Goal: Information Seeking & Learning: Learn about a topic

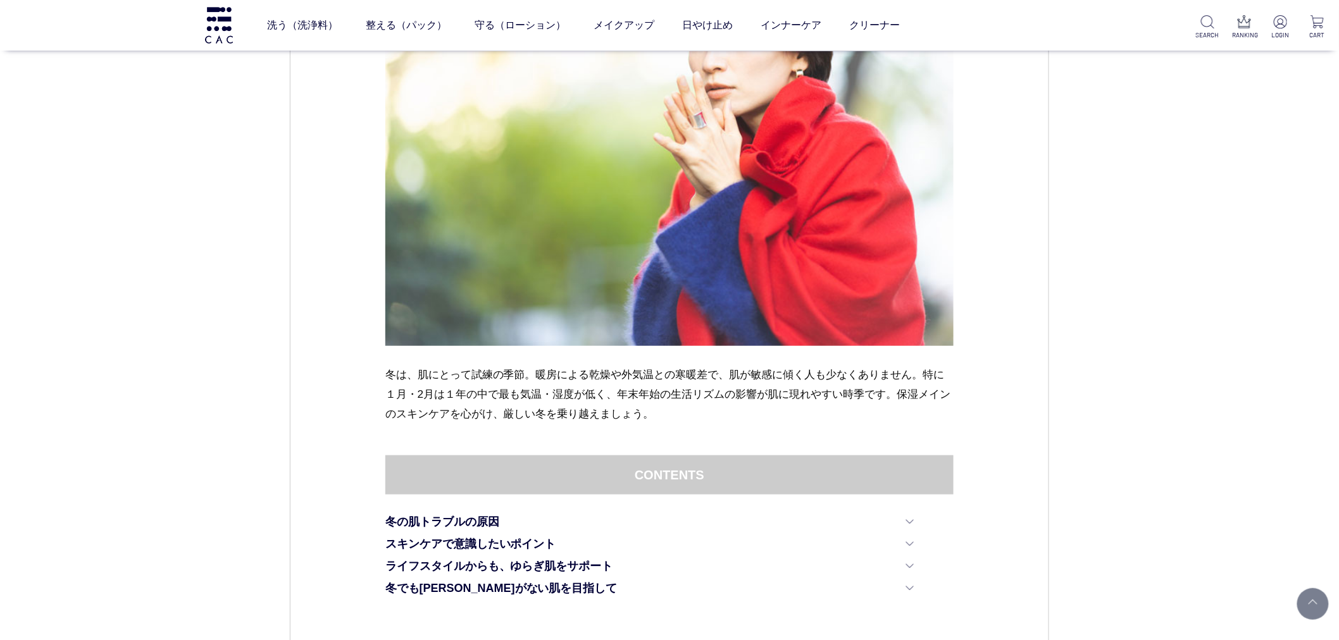
scroll to position [16, 0]
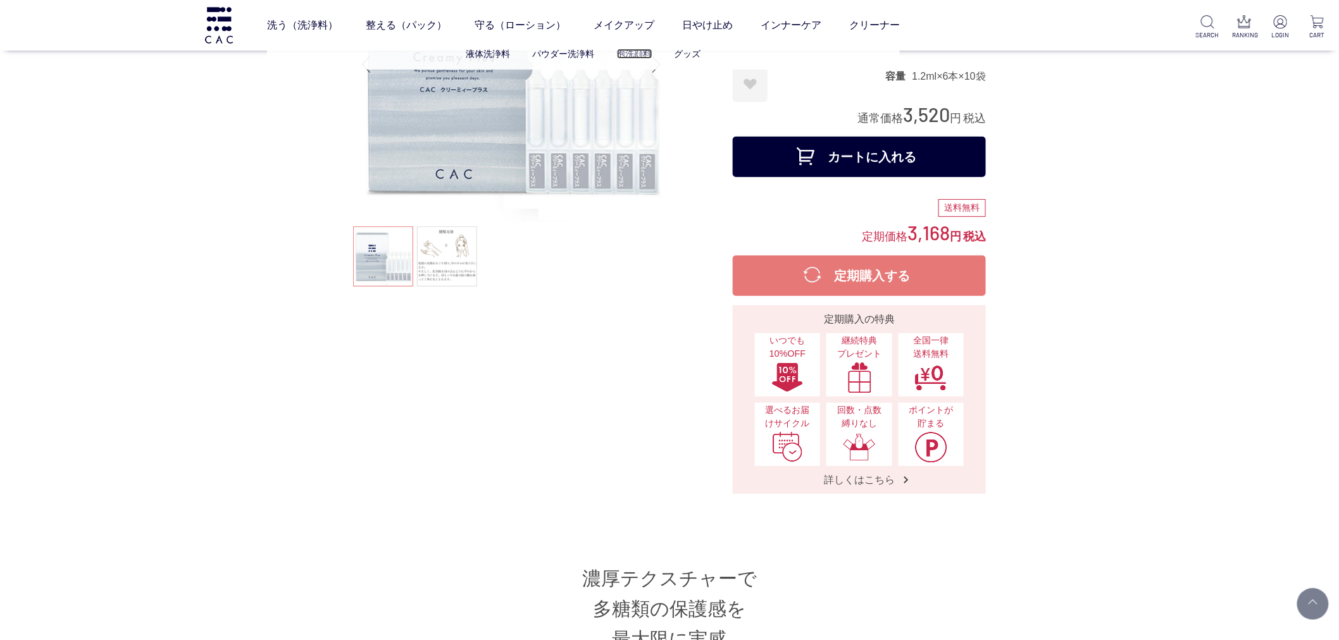
click at [624, 53] on link "泡洗顔料" at bounding box center [634, 54] width 35 height 10
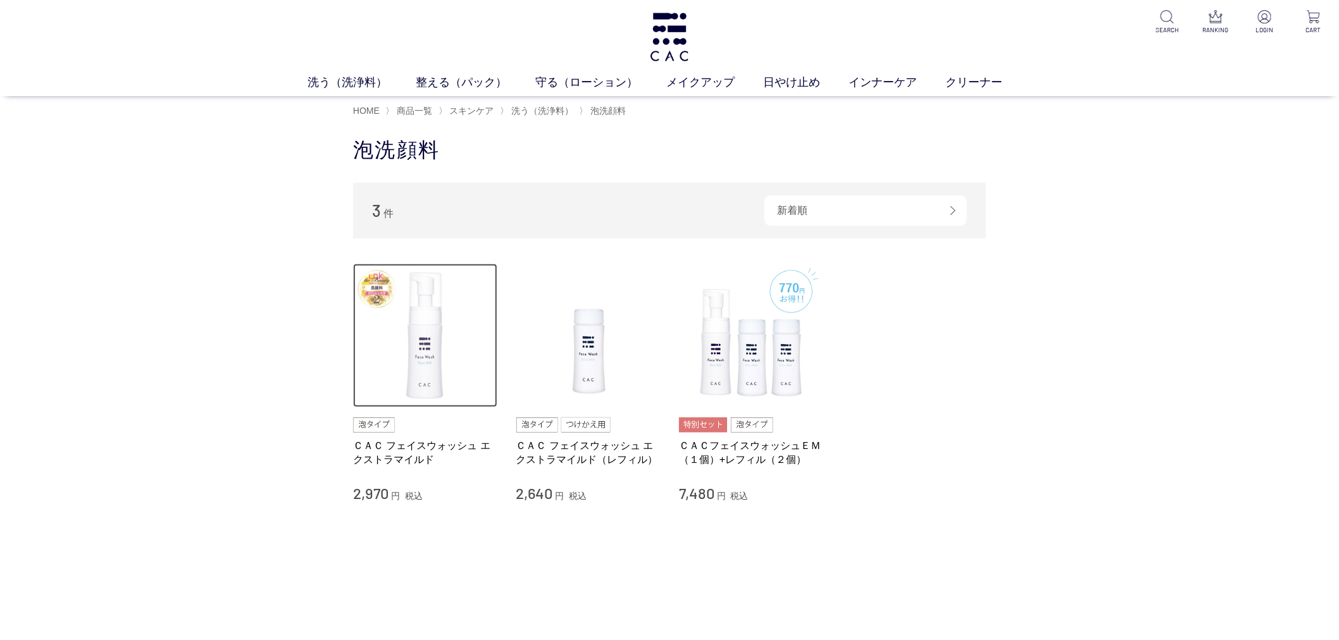
click at [406, 319] on img at bounding box center [425, 336] width 144 height 144
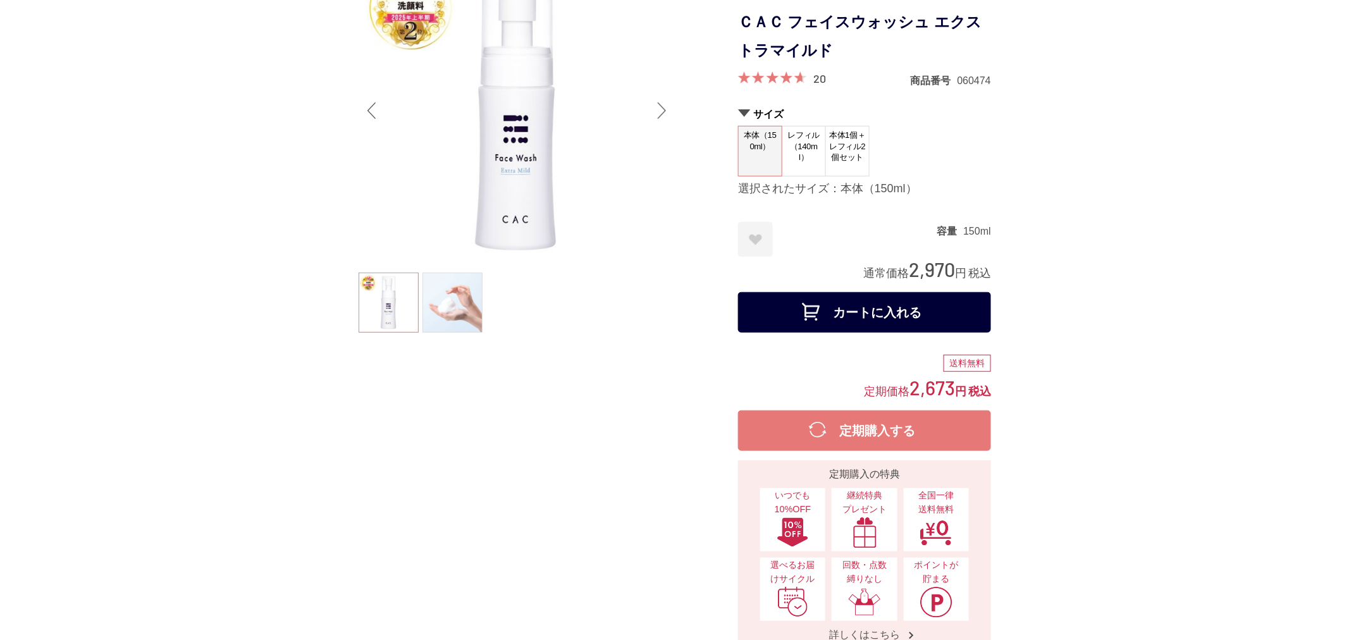
scroll to position [70, 0]
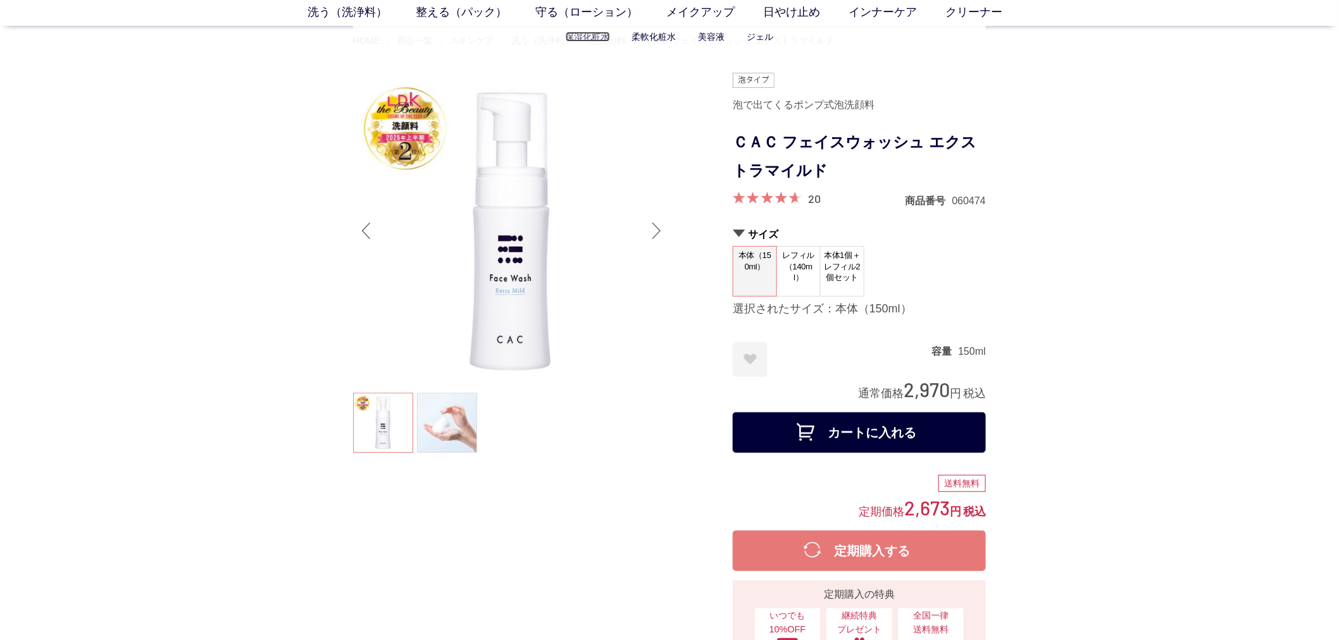
click at [599, 39] on link "保湿化粧水" at bounding box center [588, 37] width 44 height 10
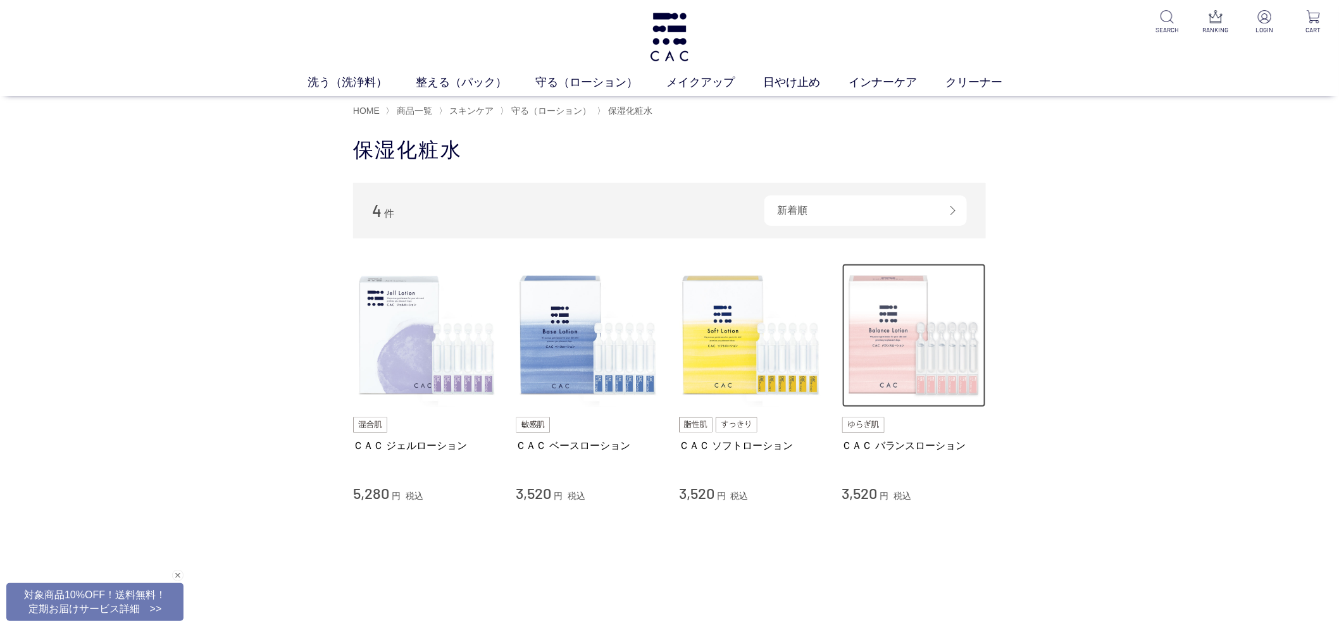
click at [851, 369] on img at bounding box center [914, 336] width 144 height 144
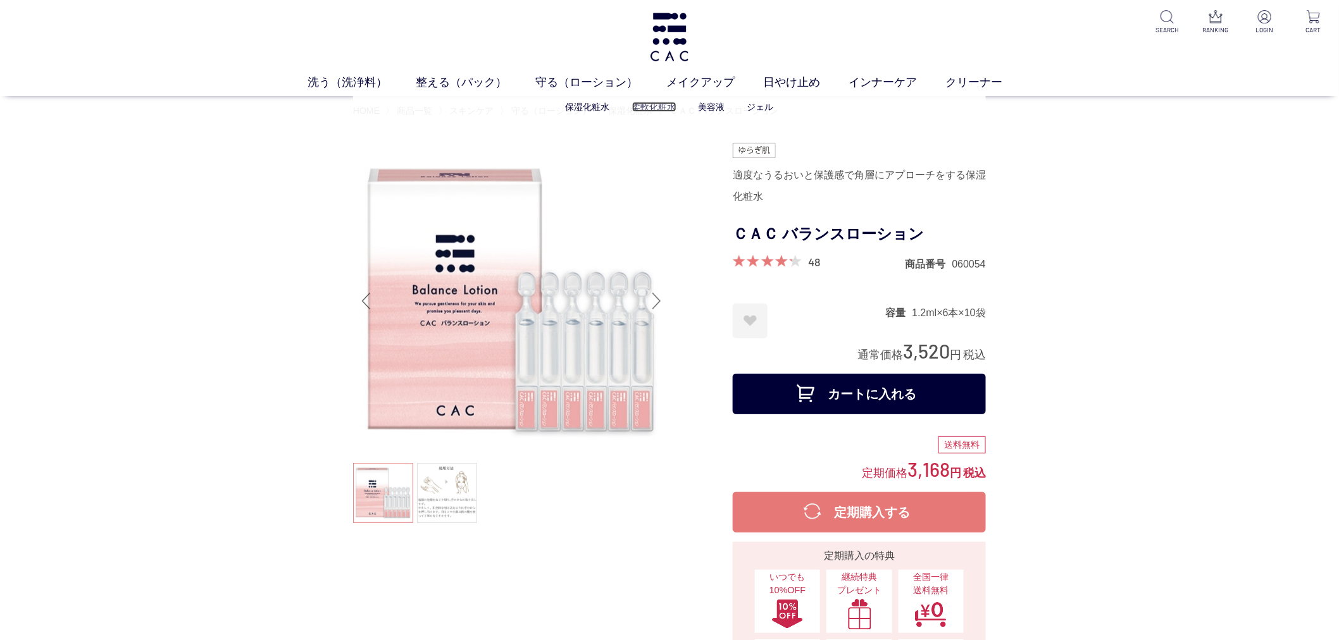
click at [644, 106] on link "柔軟化粧水" at bounding box center [654, 107] width 44 height 10
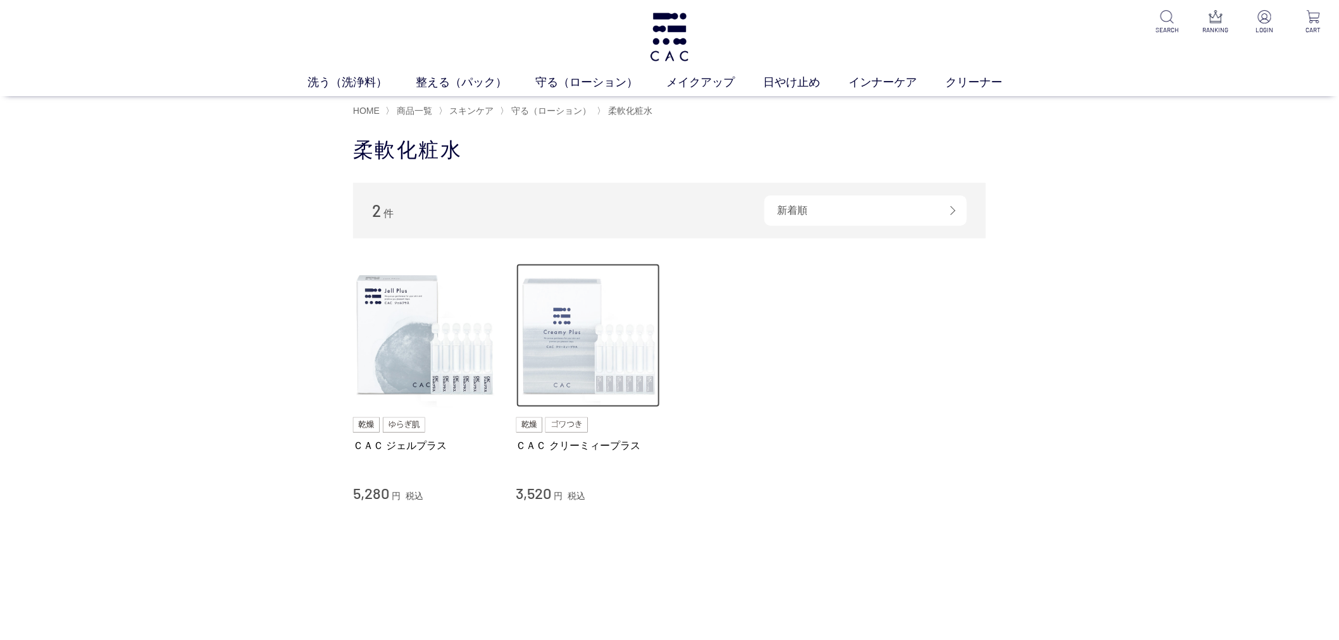
click at [627, 349] on img at bounding box center [588, 336] width 144 height 144
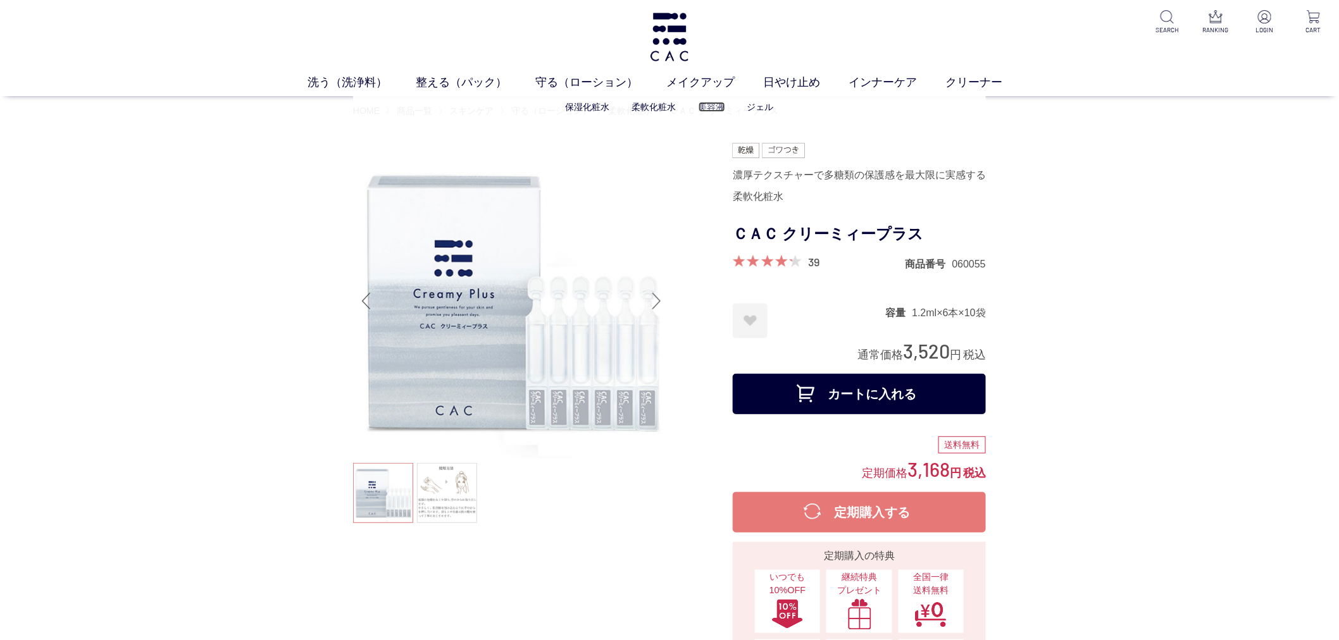
click at [711, 108] on link "美容液" at bounding box center [711, 107] width 27 height 10
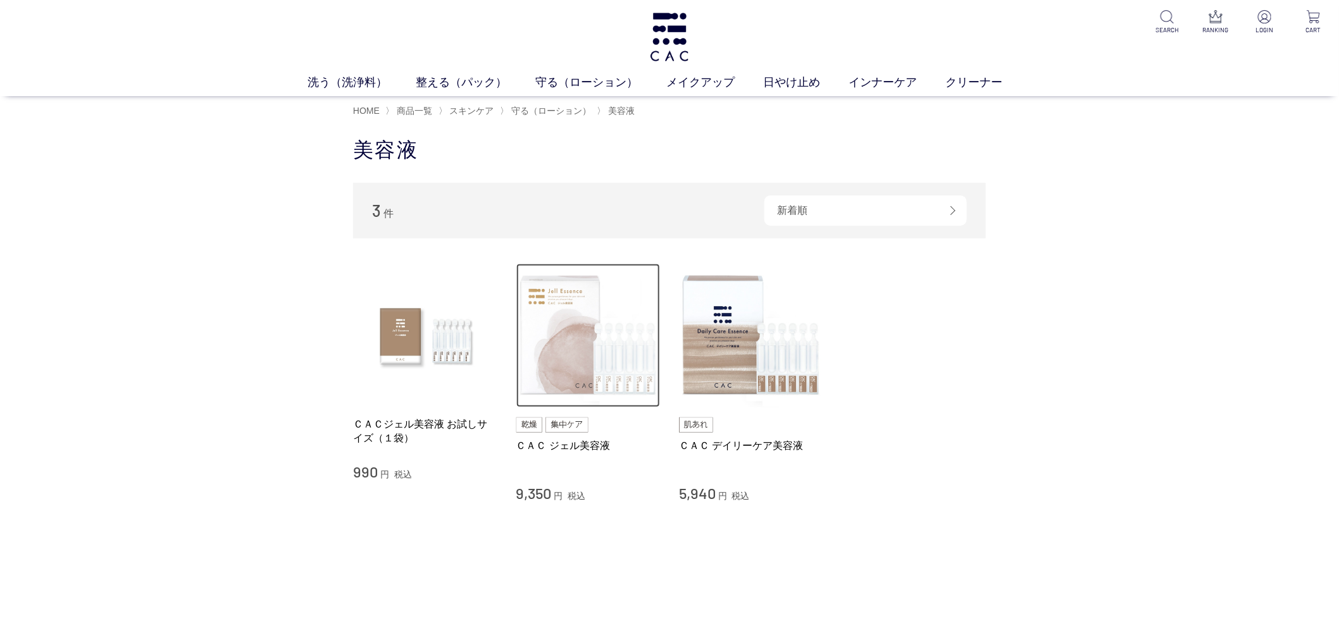
click at [562, 325] on img at bounding box center [588, 336] width 144 height 144
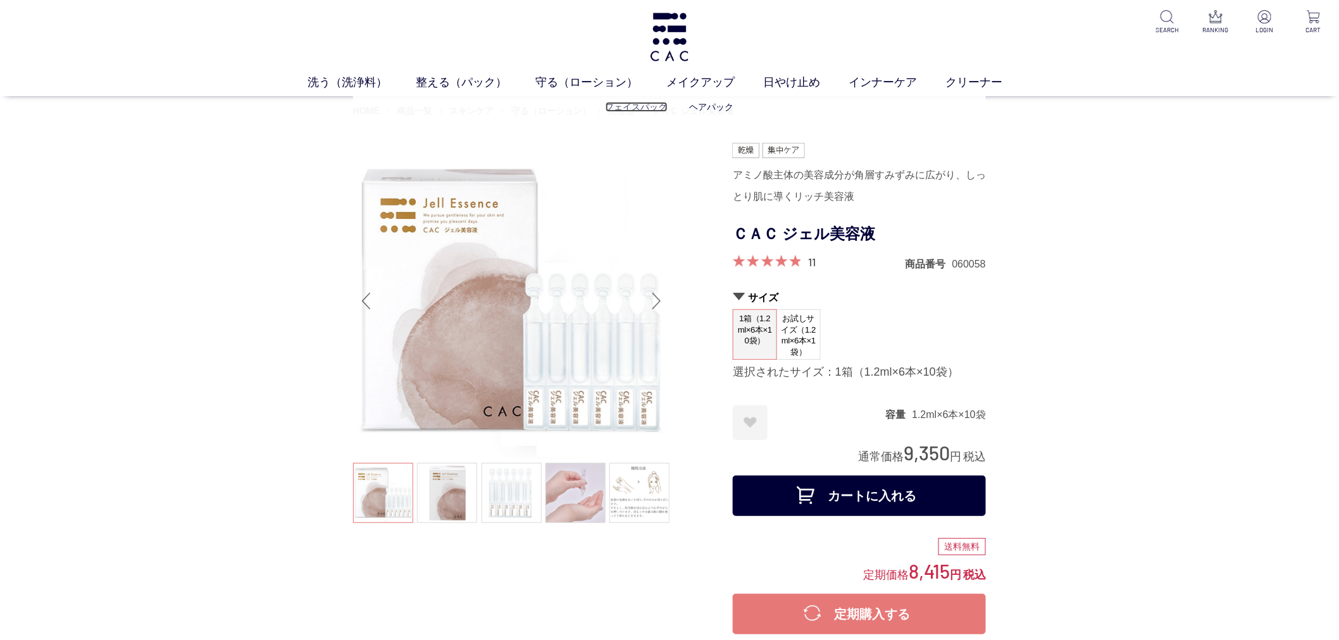
click at [628, 103] on link "フェイスパック" at bounding box center [636, 107] width 62 height 10
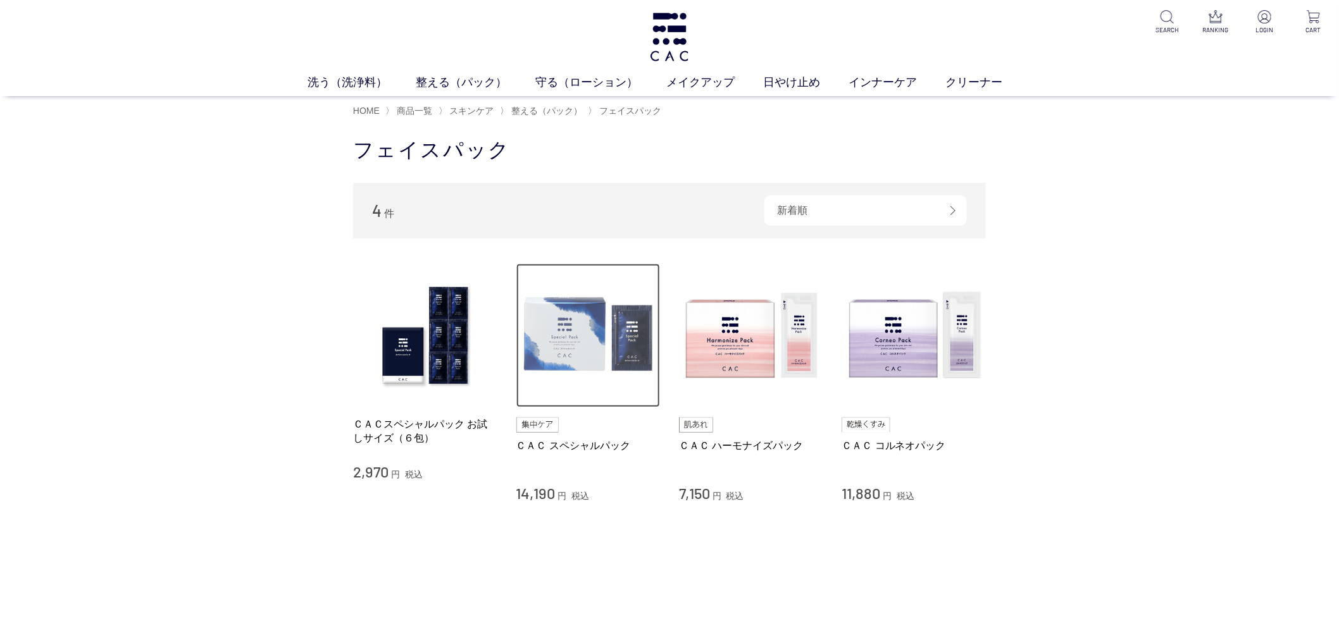
click at [610, 314] on img at bounding box center [588, 336] width 144 height 144
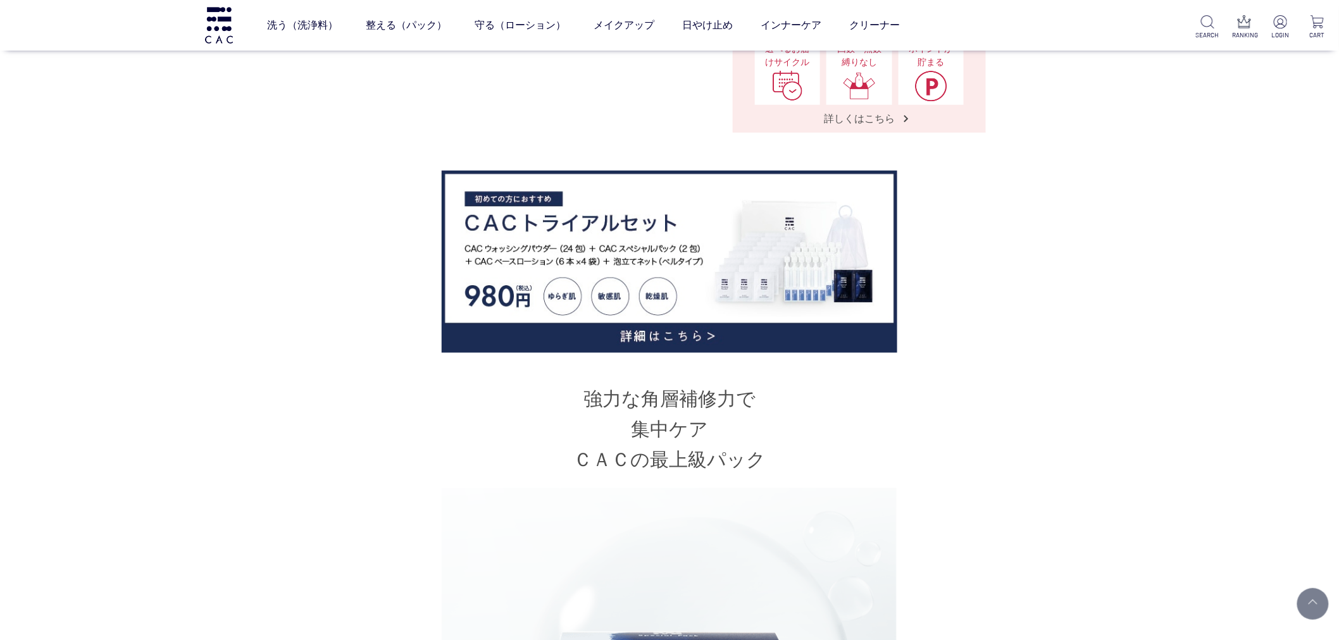
scroll to position [843, 0]
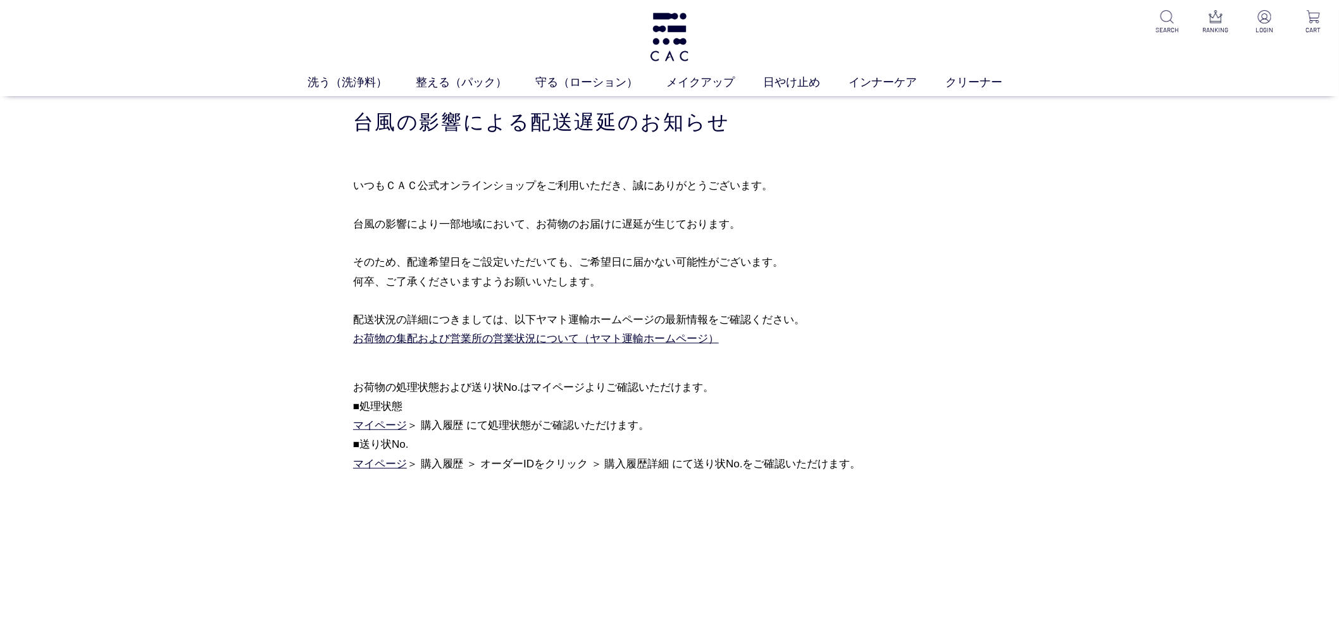
click at [669, 9] on p at bounding box center [669, 37] width 43 height 74
click at [665, 52] on img at bounding box center [669, 37] width 43 height 49
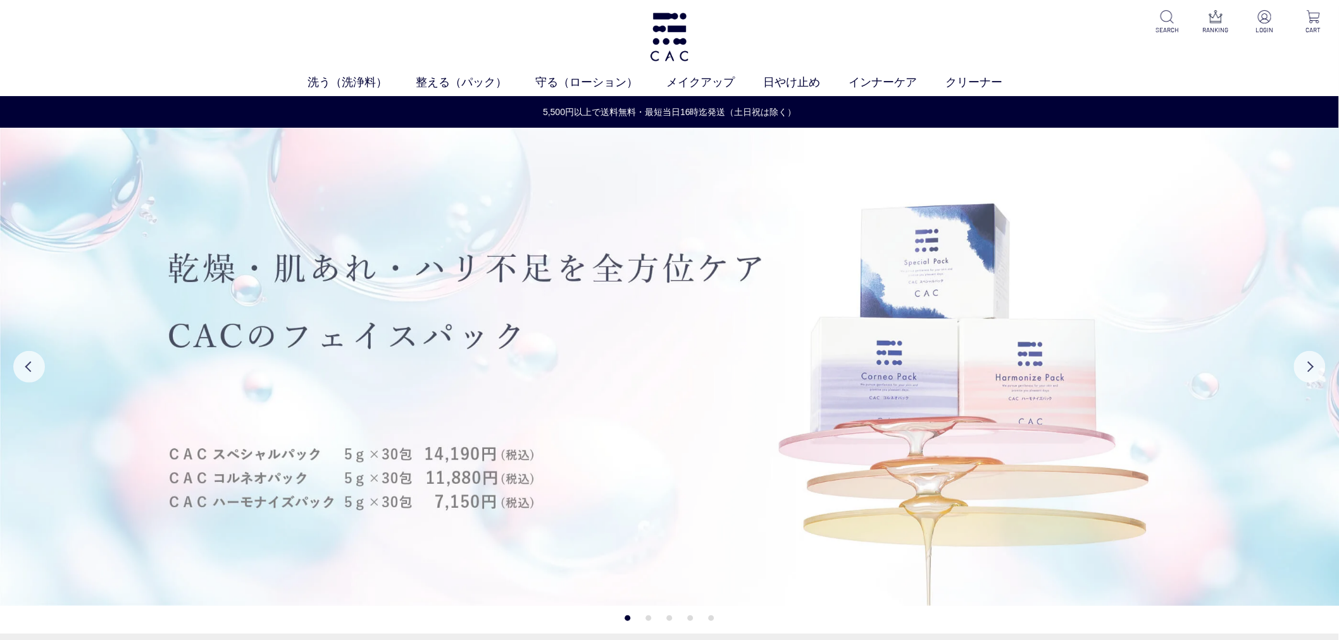
drag, startPoint x: 667, startPoint y: 276, endPoint x: 609, endPoint y: 460, distance: 192.5
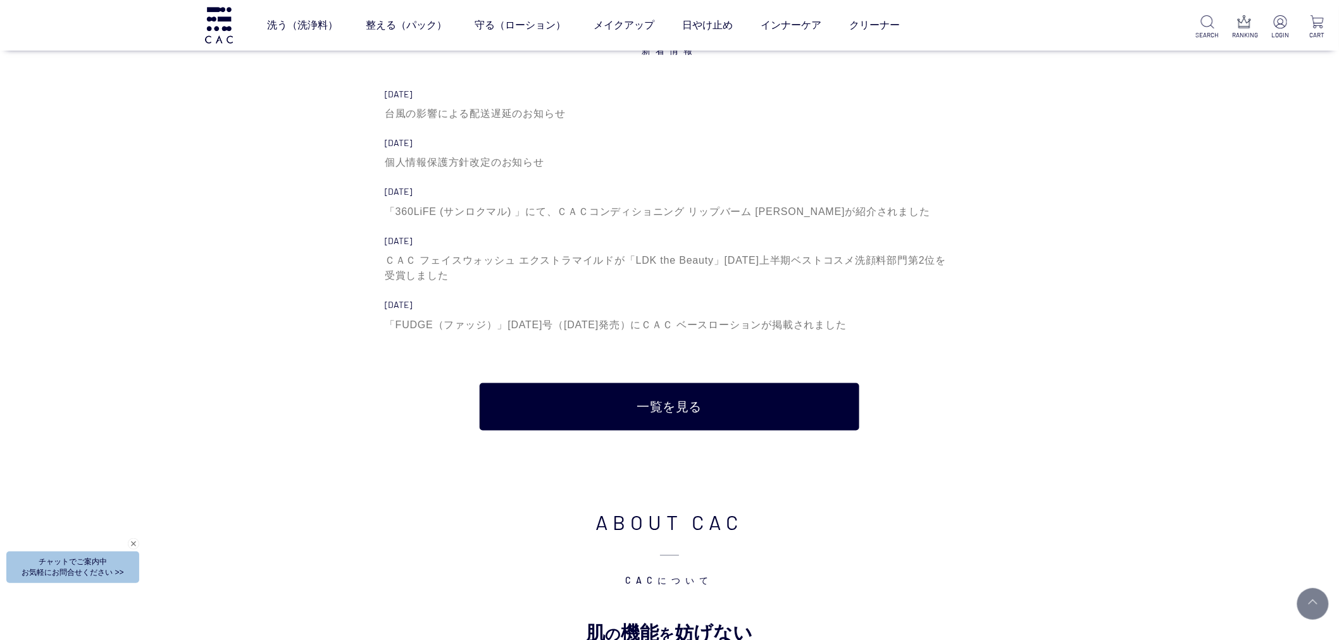
scroll to position [4217, 0]
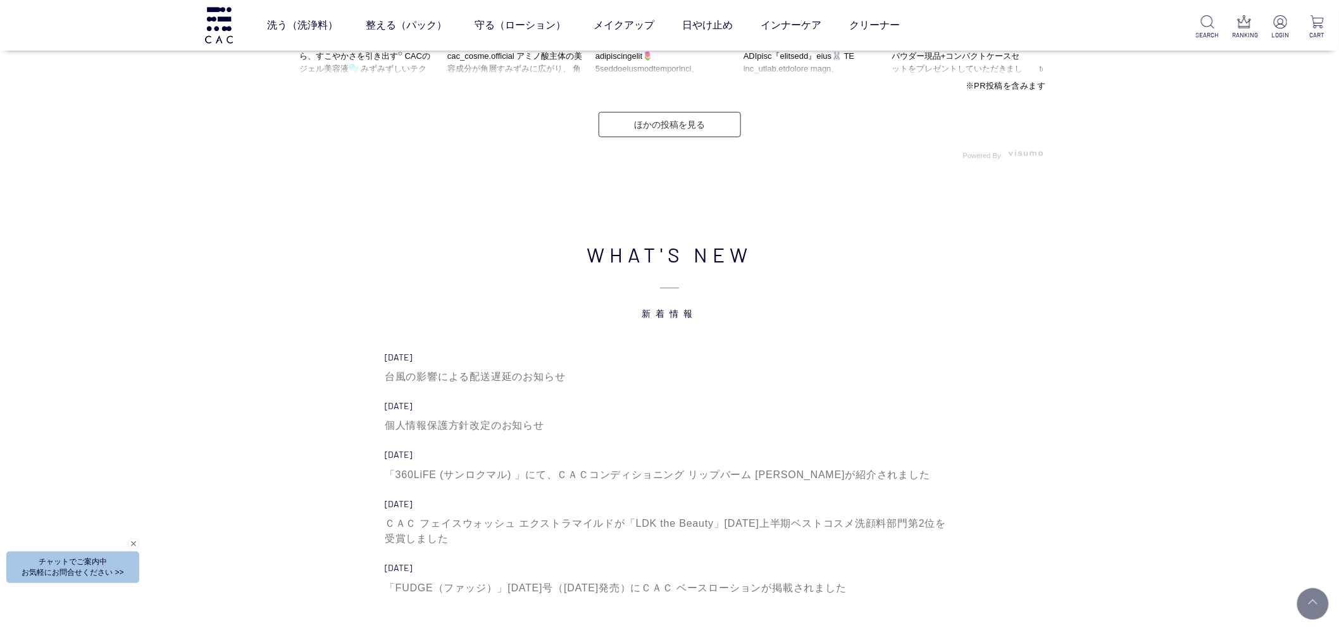
drag, startPoint x: 469, startPoint y: 392, endPoint x: 548, endPoint y: 386, distance: 79.3
click at [473, 393] on li "2025.10.09 台風の影響による配送遅延のお知らせ" at bounding box center [669, 376] width 569 height 49
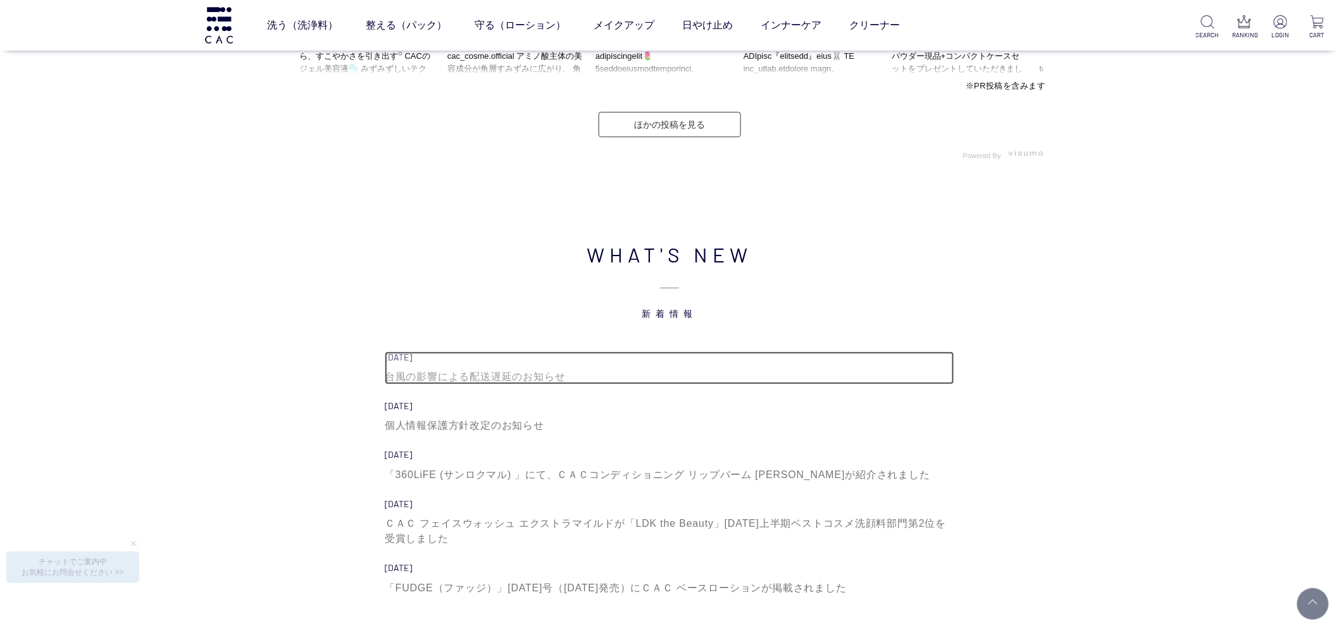
click at [464, 376] on div "台風の影響による配送遅延のお知らせ" at bounding box center [669, 376] width 569 height 15
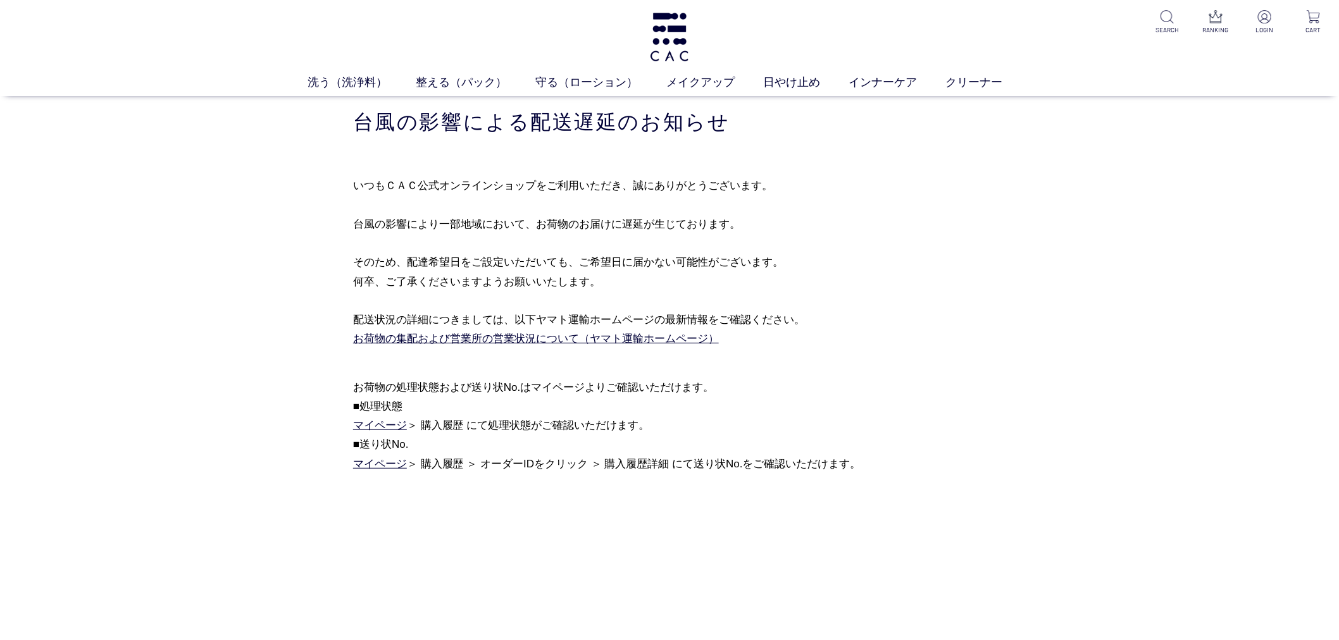
click at [884, 248] on p "いつもＣＡＣ公式オンラインショップをご利用いただき、誠にありがとうございます。 台風の影響により一部地域において、お荷物のお届けに遅延が生じております。 その…" at bounding box center [669, 272] width 633 height 193
drag, startPoint x: 535, startPoint y: 338, endPoint x: 528, endPoint y: 343, distance: 9.1
click at [535, 338] on link "お荷物の集配および営業所の営業状況について（ヤマト運輸ホームページ）" at bounding box center [536, 339] width 366 height 12
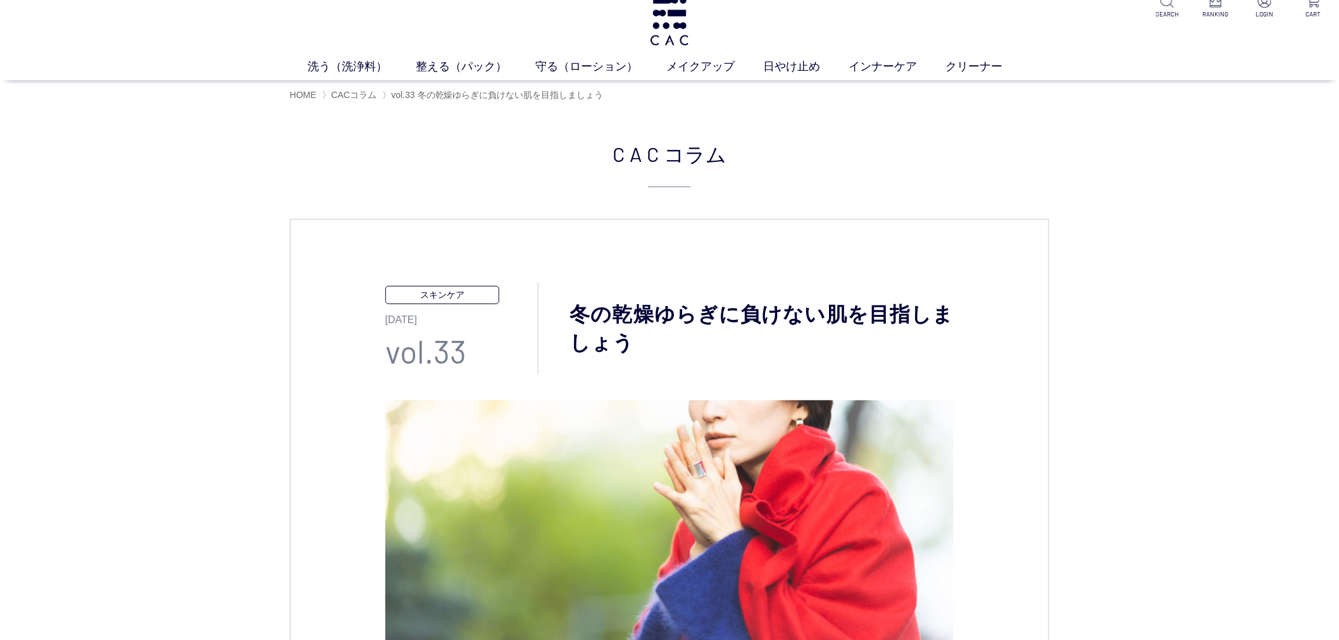
scroll to position [16, 0]
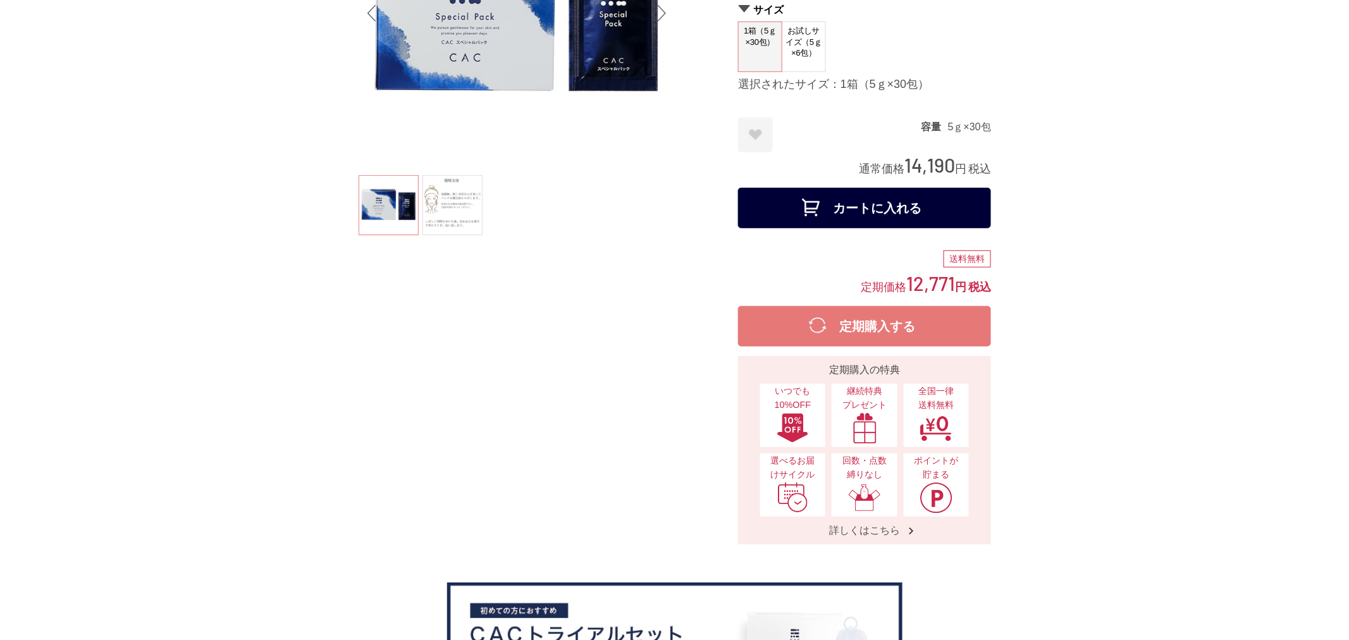
scroll to position [70, 0]
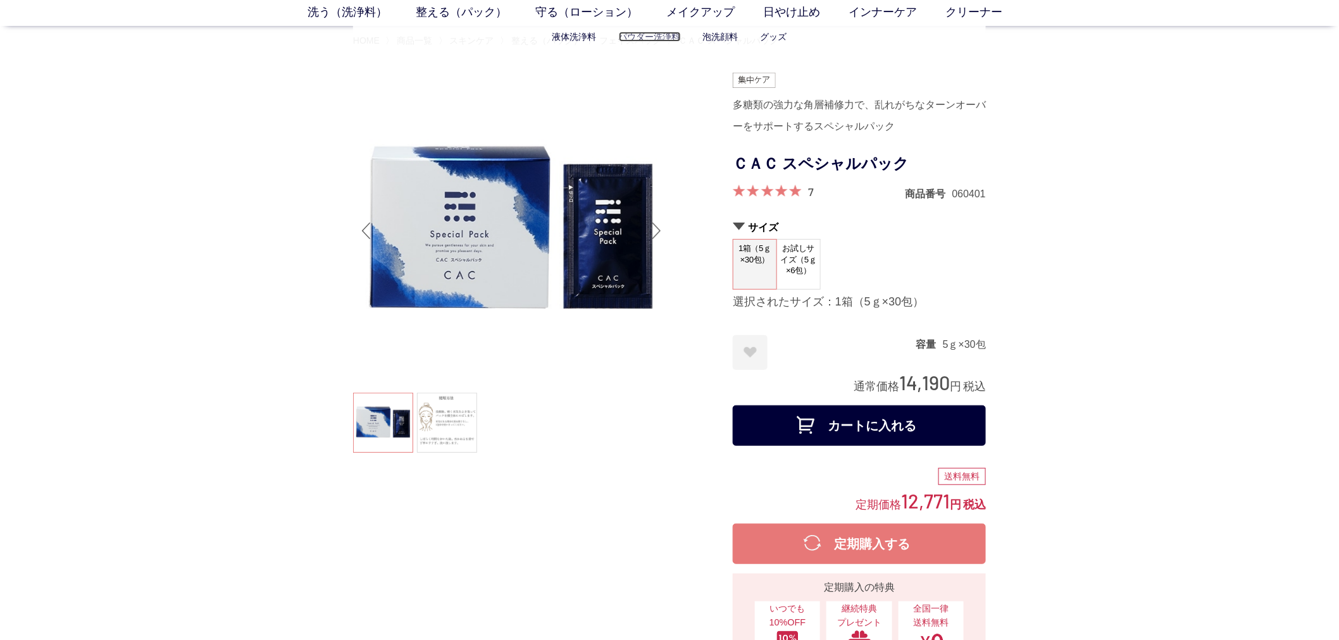
click at [654, 32] on link "パウダー洗浄料" at bounding box center [650, 37] width 62 height 10
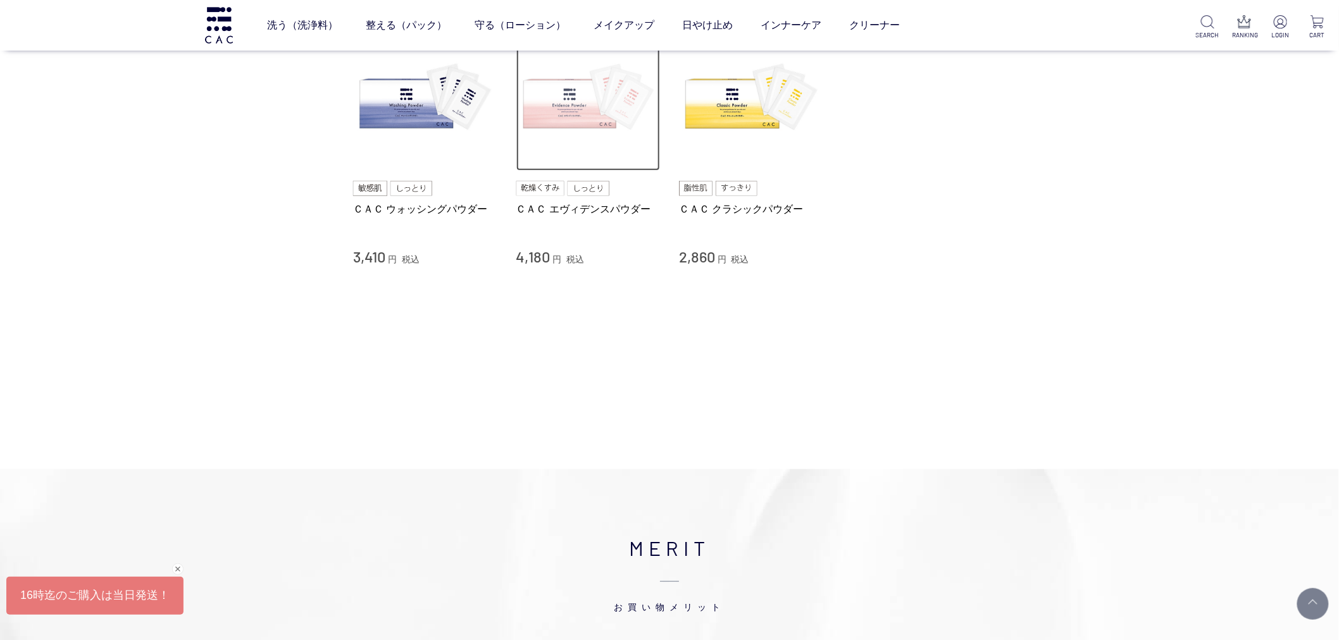
click at [557, 82] on img at bounding box center [588, 99] width 144 height 144
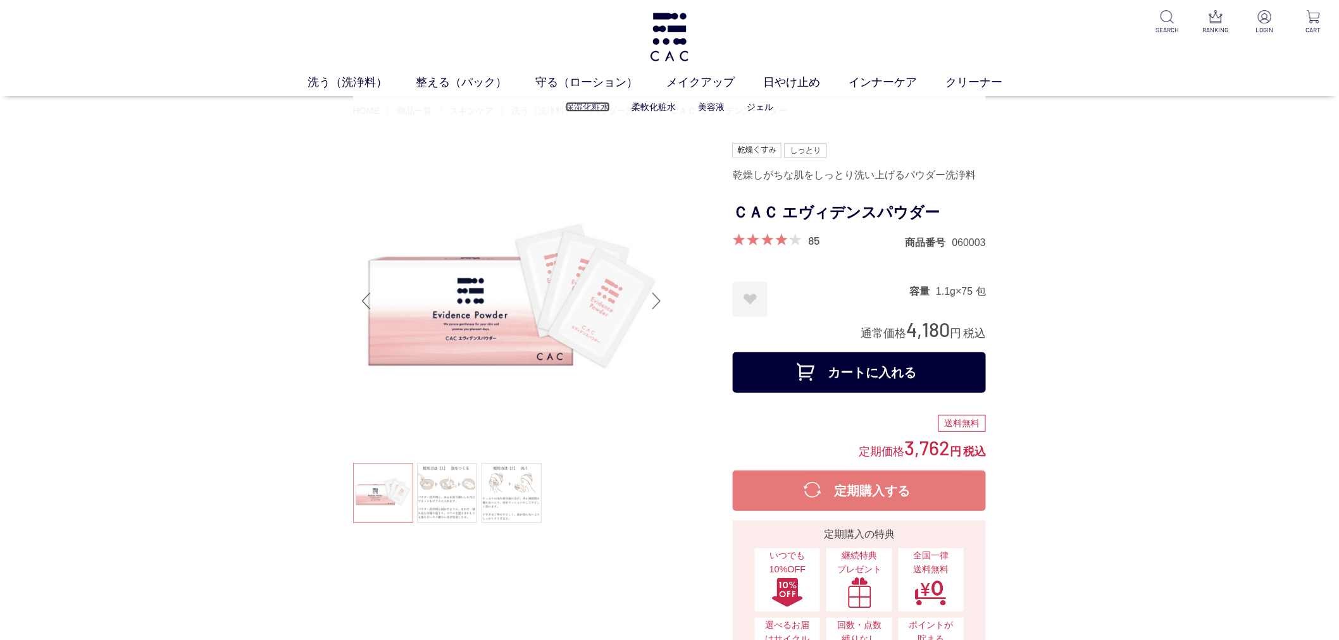
click at [571, 109] on link "保湿化粧水" at bounding box center [588, 107] width 44 height 10
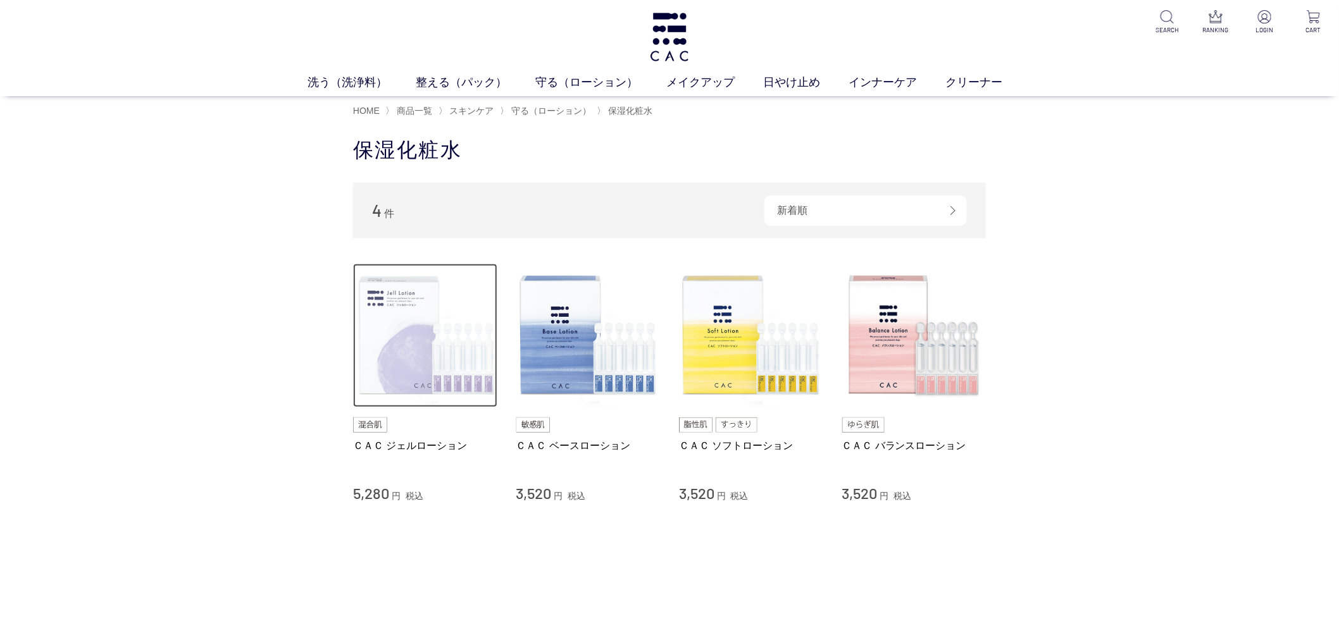
click at [385, 349] on img at bounding box center [425, 336] width 144 height 144
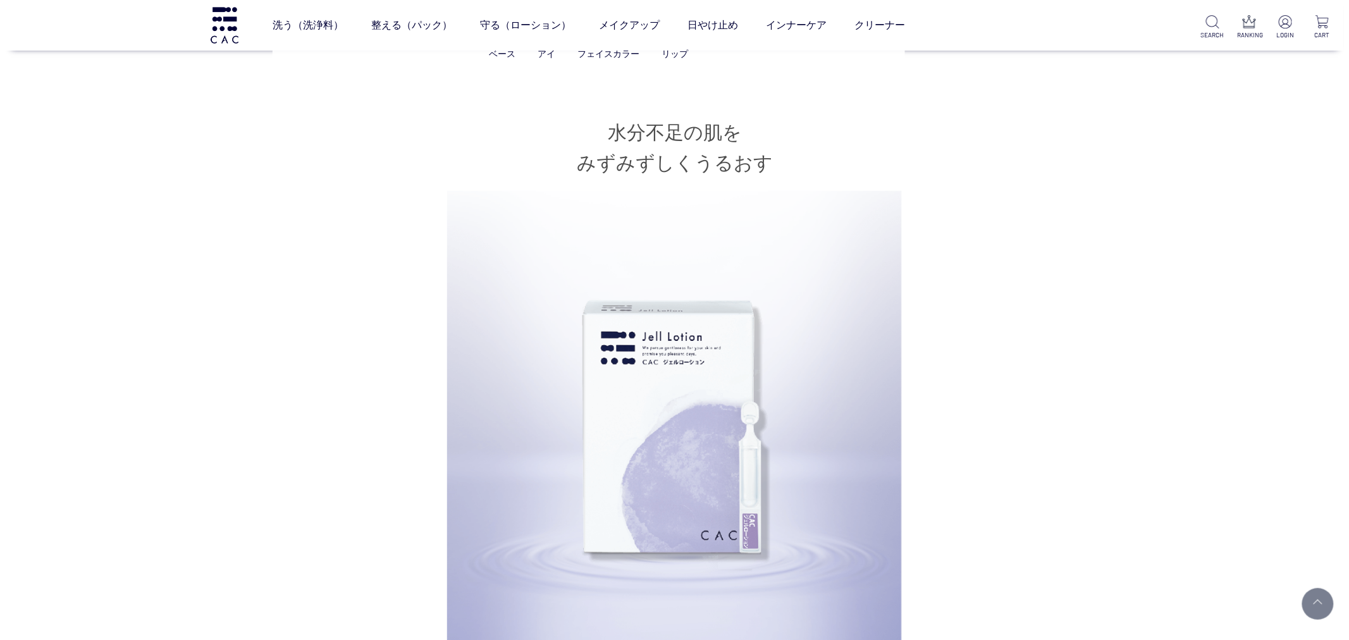
scroll to position [562, 0]
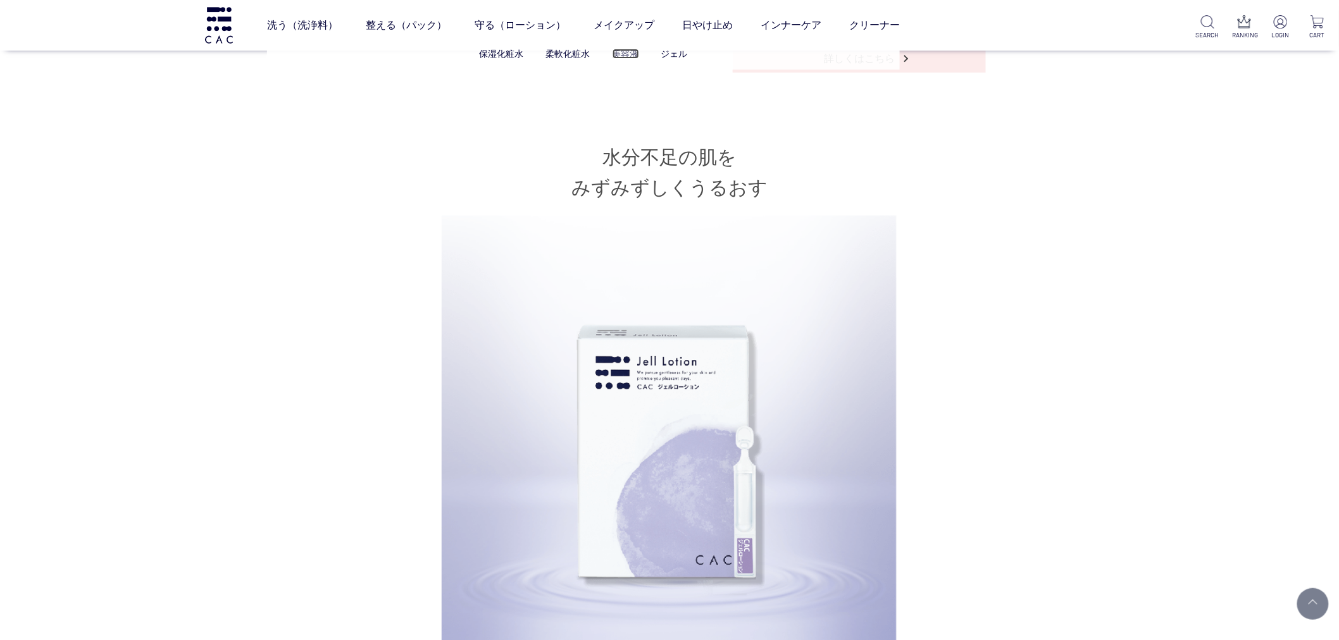
click at [633, 54] on link "美容液" at bounding box center [625, 54] width 27 height 10
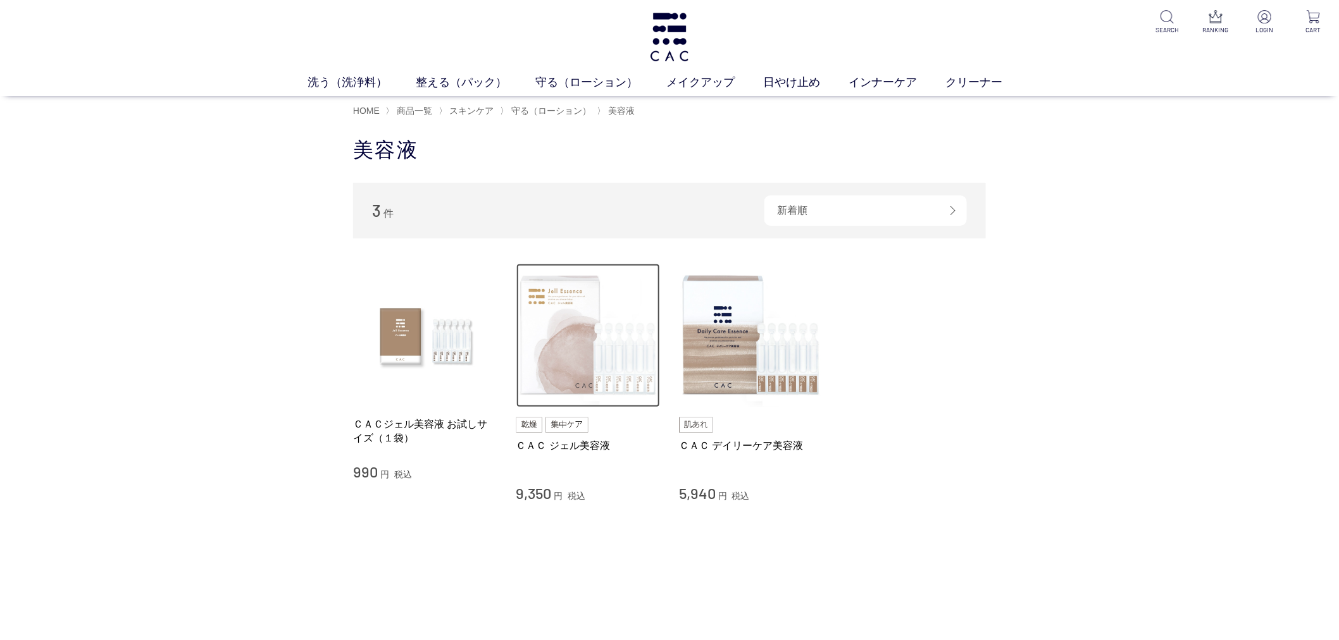
click at [525, 381] on img at bounding box center [588, 336] width 144 height 144
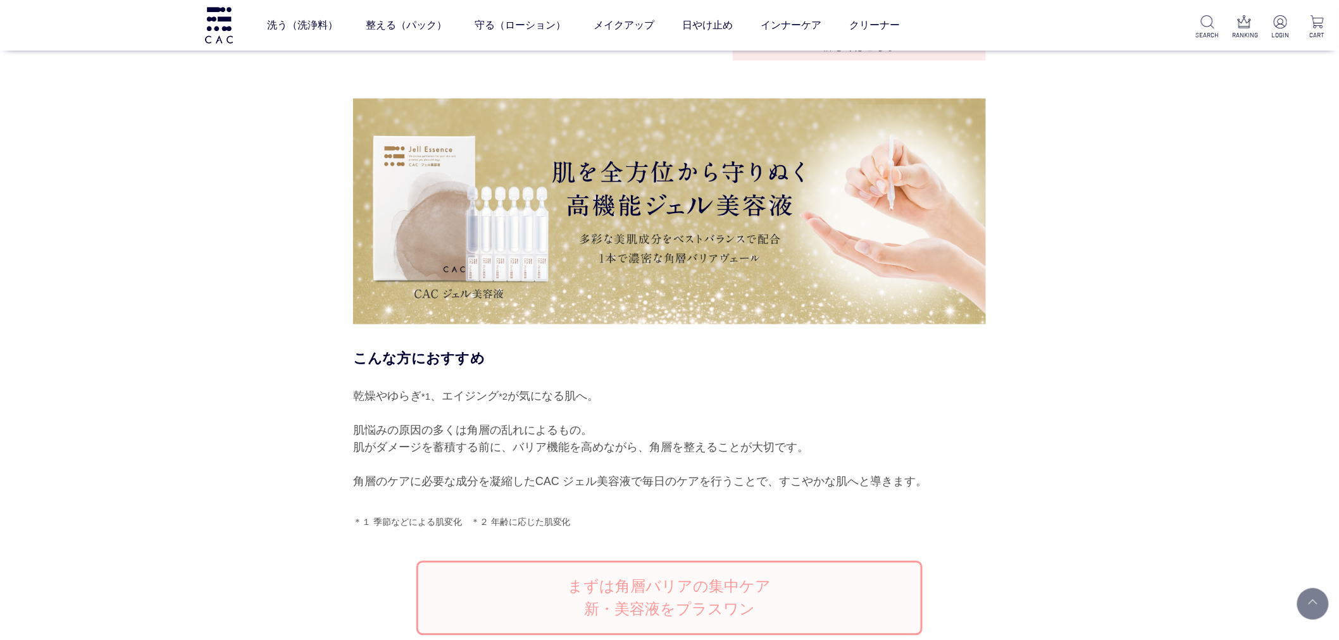
scroll to position [843, 0]
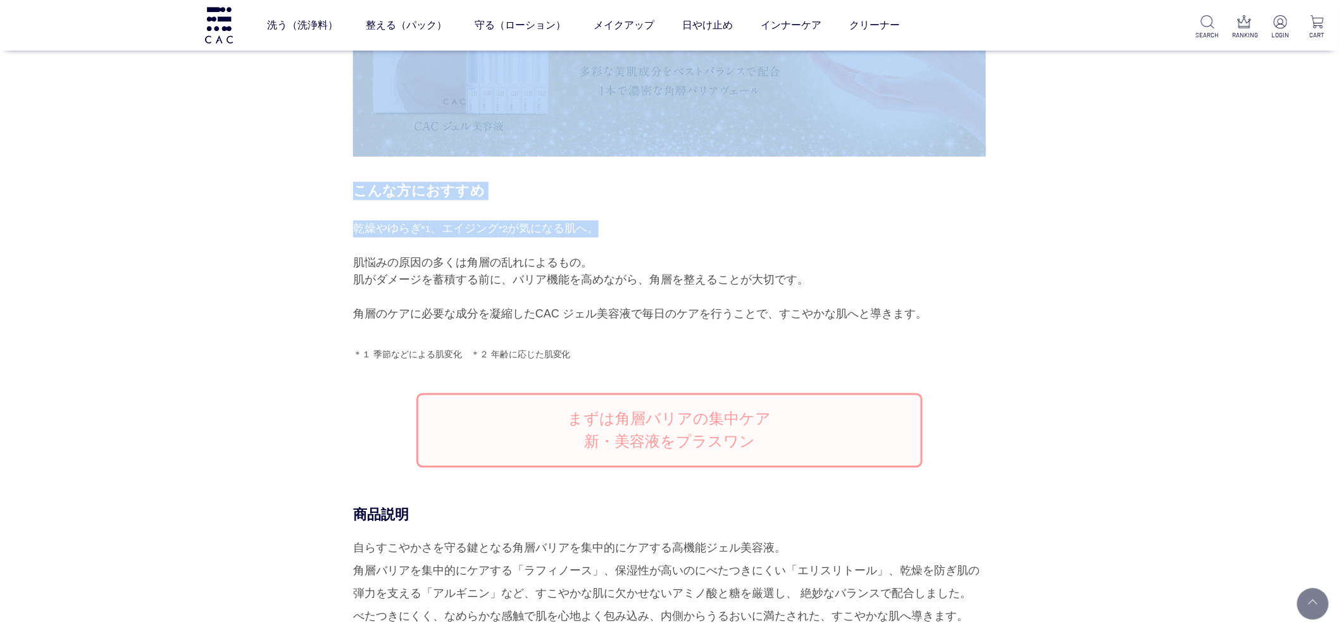
drag, startPoint x: 421, startPoint y: 235, endPoint x: 789, endPoint y: 237, distance: 367.5
click at [782, 237] on div "乾燥やゆらぎ *1 、エイジング *2 が気になる肌へ。 肌悩みの原因の多くは角層の乱れによるもの。 肌がダメージを蓄積する前に、バリア機能を高めながら、角層…" at bounding box center [669, 272] width 633 height 102
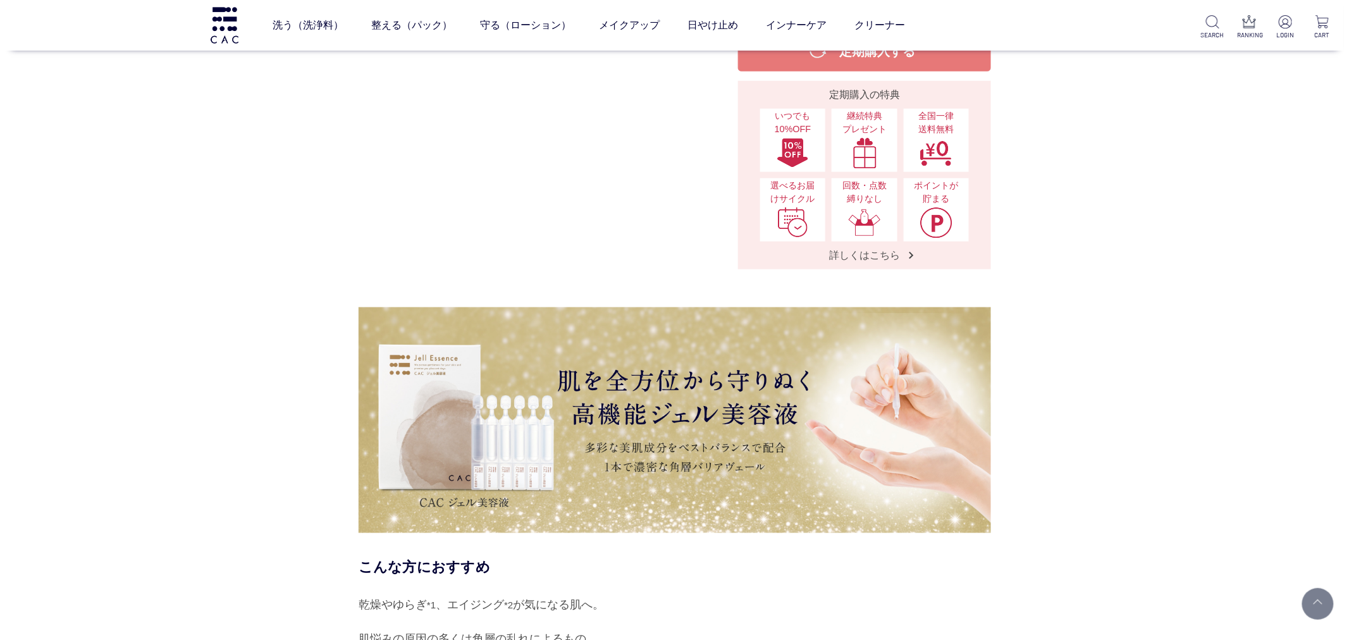
scroll to position [492, 0]
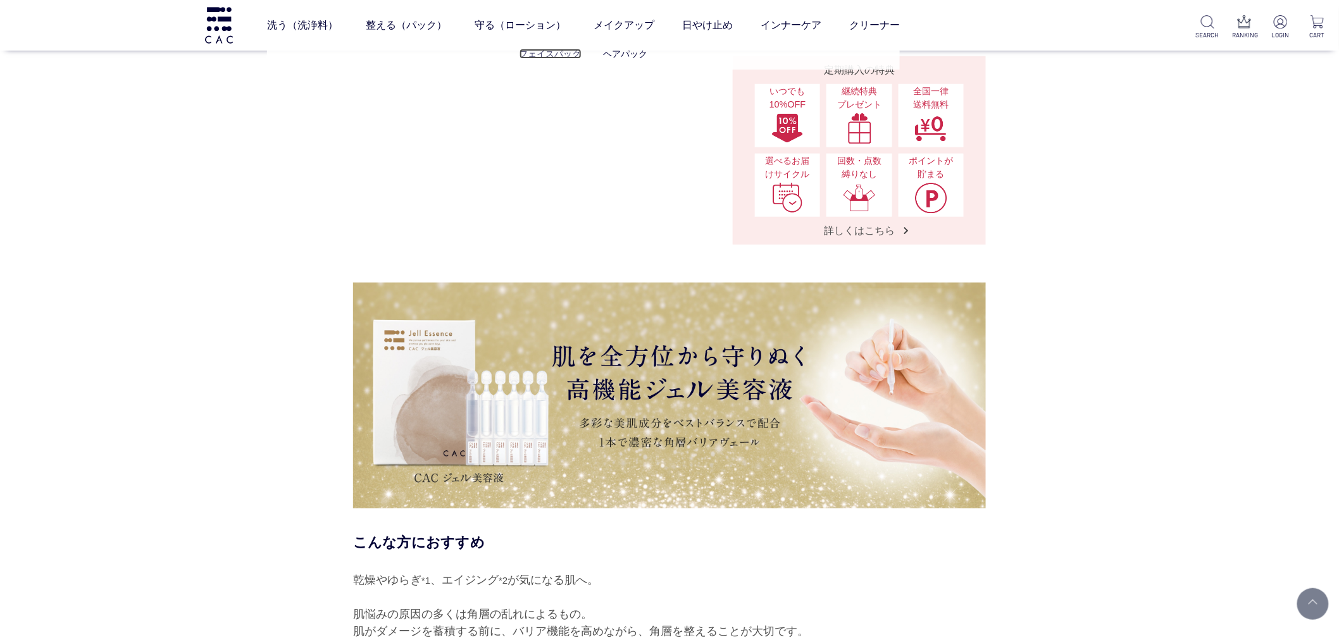
click at [549, 55] on link "フェイスパック" at bounding box center [550, 54] width 62 height 10
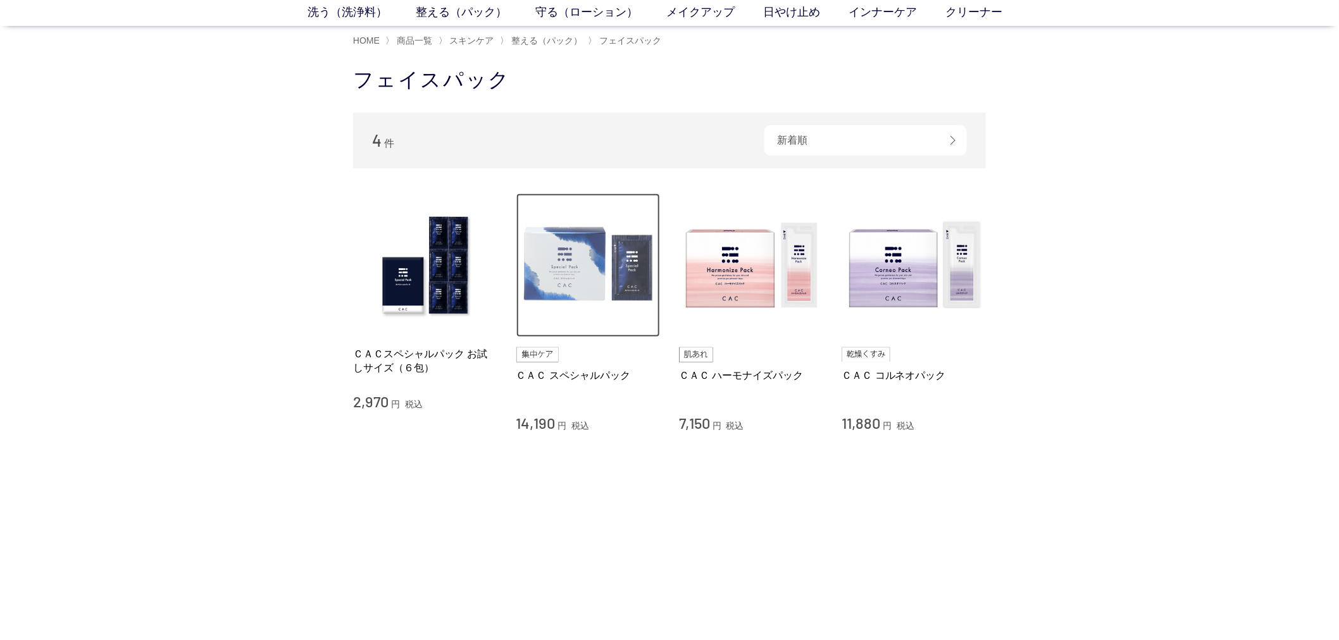
click at [610, 269] on img at bounding box center [588, 266] width 144 height 144
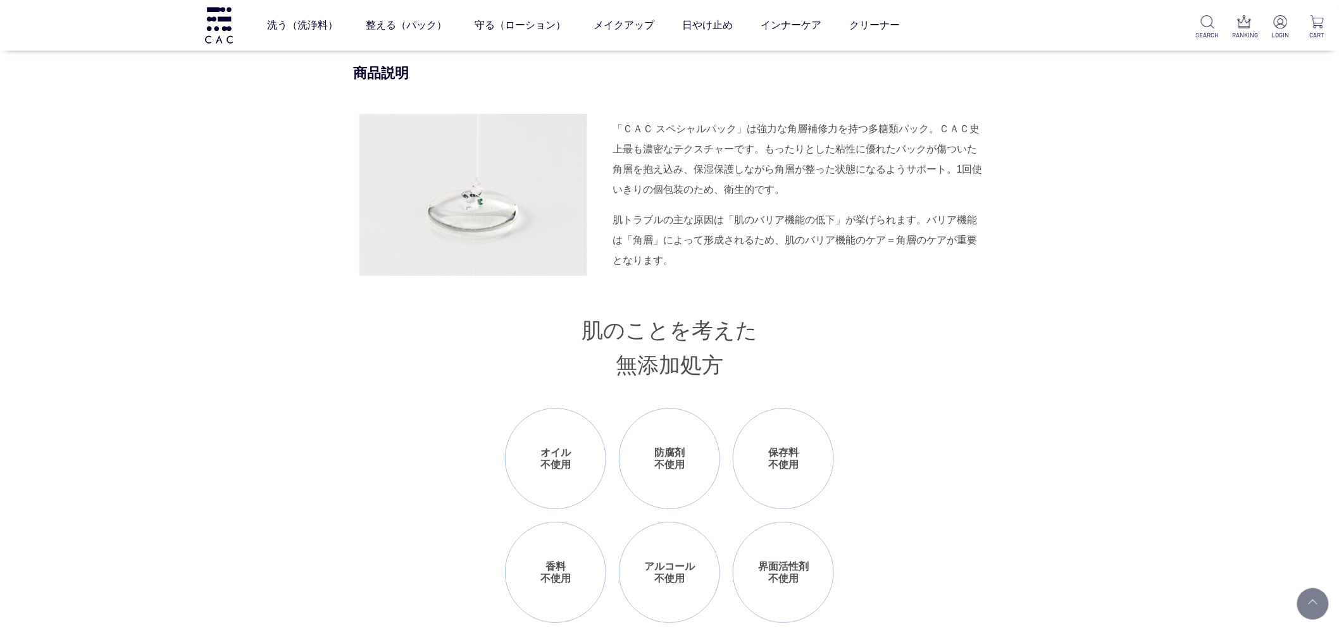
scroll to position [1476, 0]
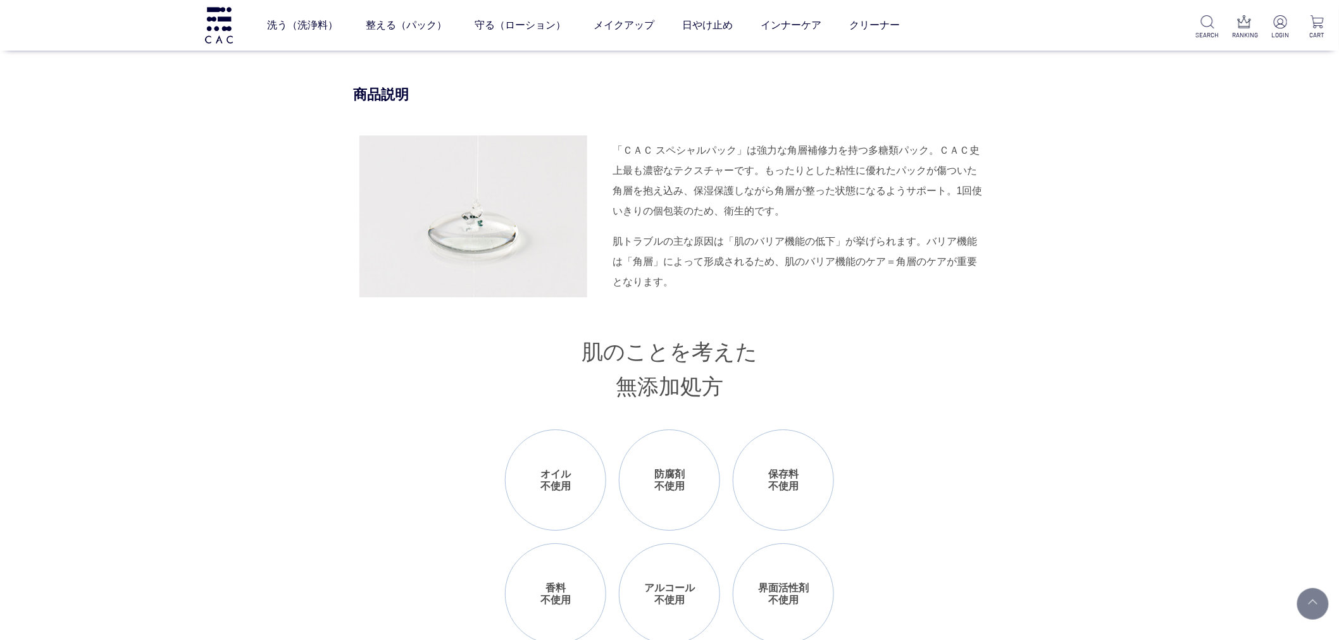
click at [851, 292] on div "肌トラブルの主な原因は「肌のバリア機能の低下」が挙げられます。バリア機能は「角層」によって形成されるため、肌のバリア機能のケア＝角層のケアが重要となります。" at bounding box center [798, 262] width 373 height 61
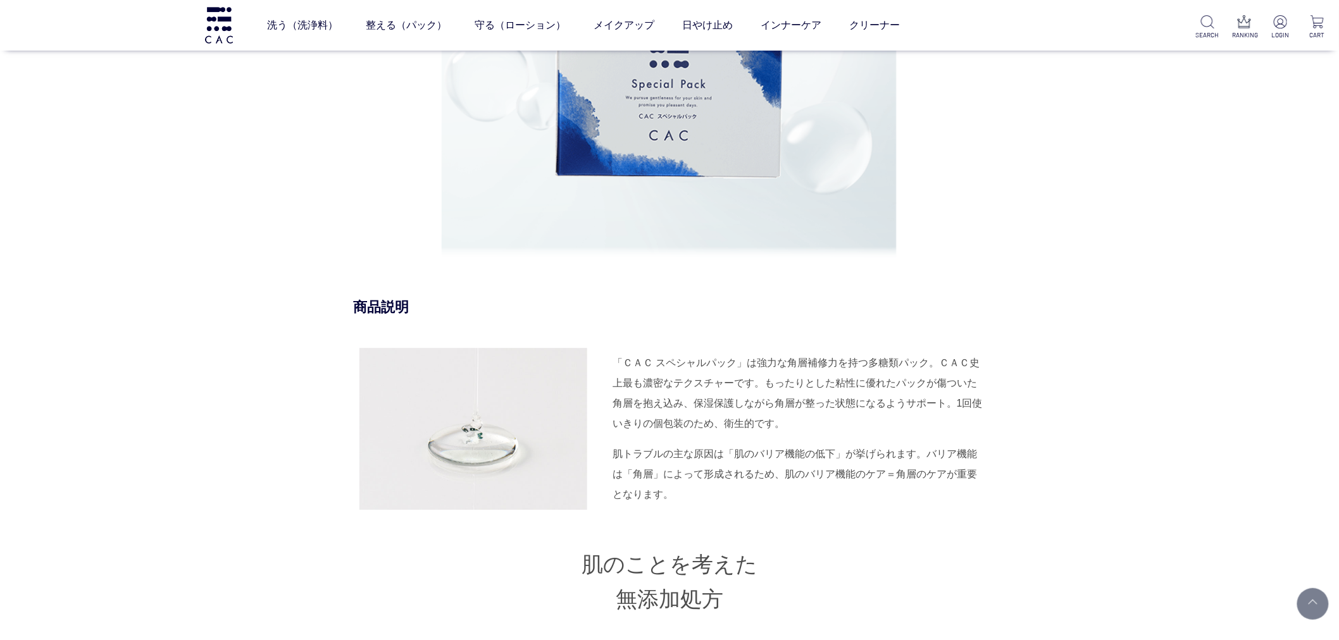
scroll to position [1265, 0]
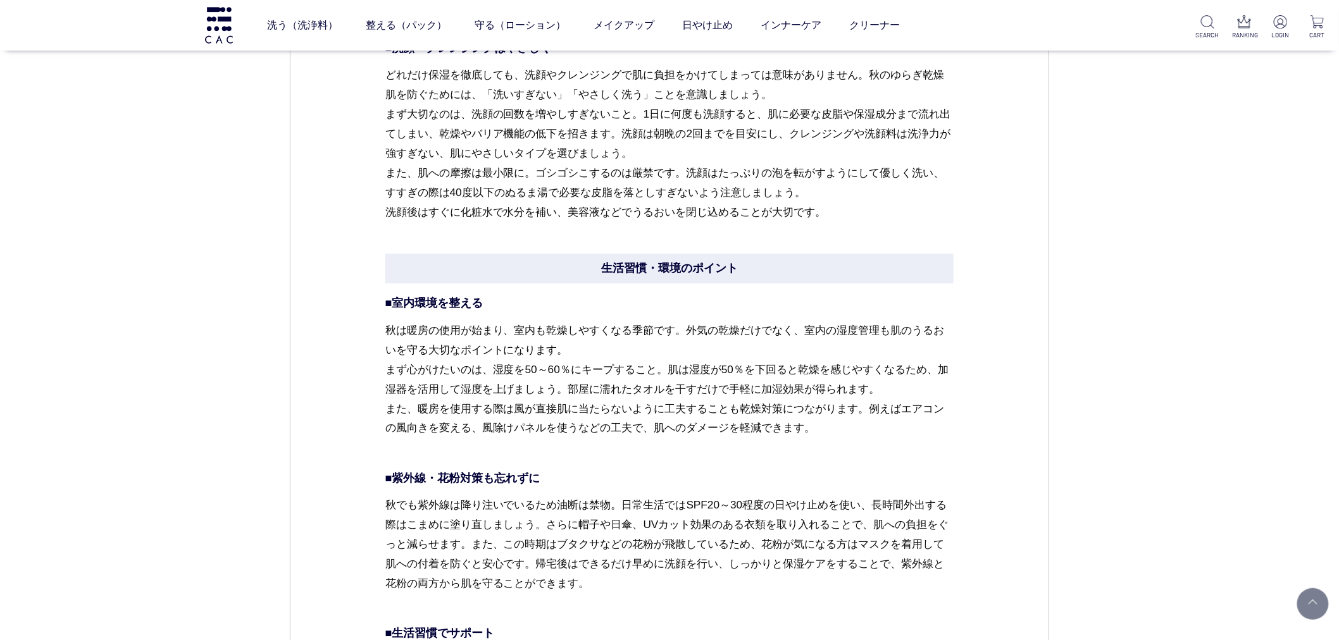
scroll to position [4006, 0]
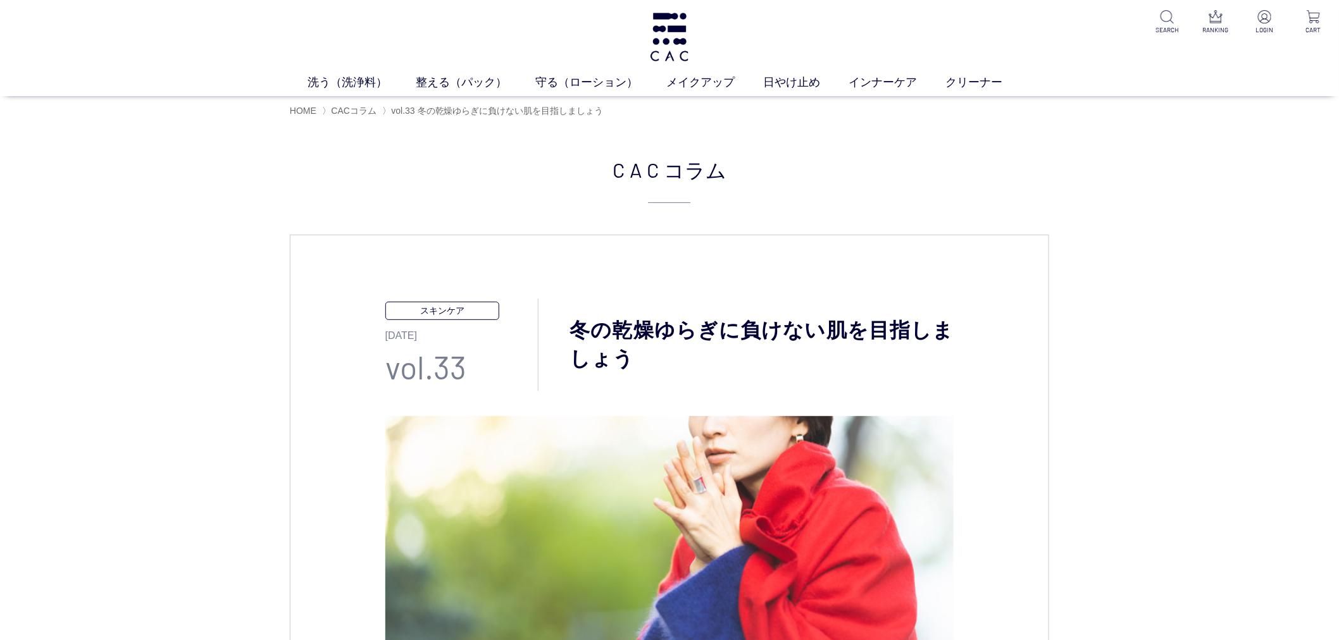
click at [463, 97] on div "HOME 〉 CACコラム 〉 vol.33 冬の乾燥ゆらぎに負けない肌を目指しましょう" at bounding box center [669, 110] width 759 height 28
